Goal: Find specific page/section: Find specific page/section

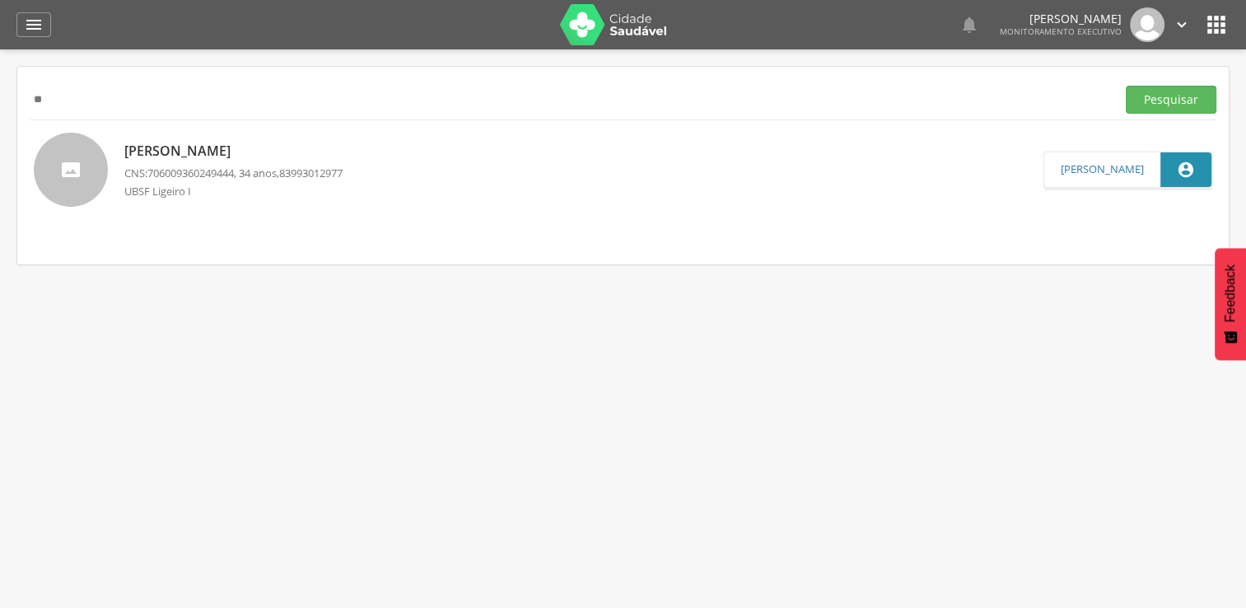
type input "*"
type input "**********"
click at [1126, 86] on button "Pesquisar" at bounding box center [1171, 100] width 91 height 28
drag, startPoint x: 221, startPoint y: 100, endPoint x: 0, endPoint y: 133, distance: 223.9
click at [0, 133] on html " Dashboard Supervisão Produtividade Mapa da cidade Mapa de cobertura Ranking A…" at bounding box center [623, 304] width 1246 height 608
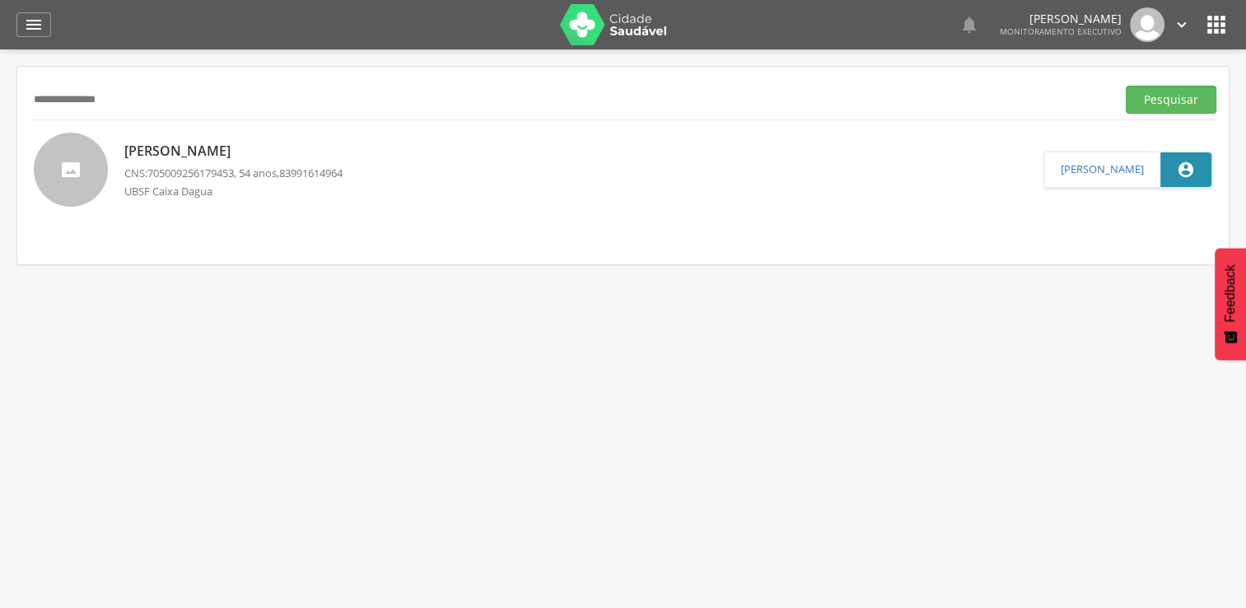
click at [1126, 86] on button "Pesquisar" at bounding box center [1171, 100] width 91 height 28
type input "*"
type input "**********"
click at [1126, 86] on button "Pesquisar" at bounding box center [1171, 100] width 91 height 28
click at [305, 21] on div at bounding box center [308, 24] width 480 height 49
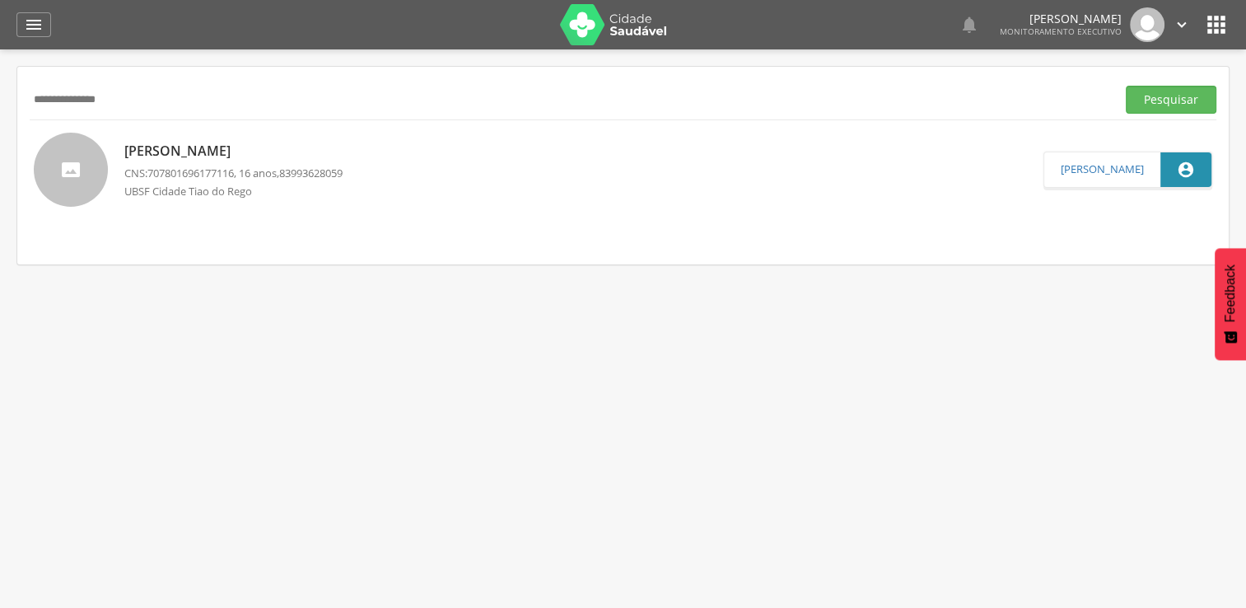
click at [309, 18] on div at bounding box center [308, 24] width 480 height 49
drag, startPoint x: 250, startPoint y: 7, endPoint x: 231, endPoint y: 17, distance: 22.5
click at [240, 15] on div at bounding box center [308, 24] width 480 height 49
